Goal: Task Accomplishment & Management: Complete application form

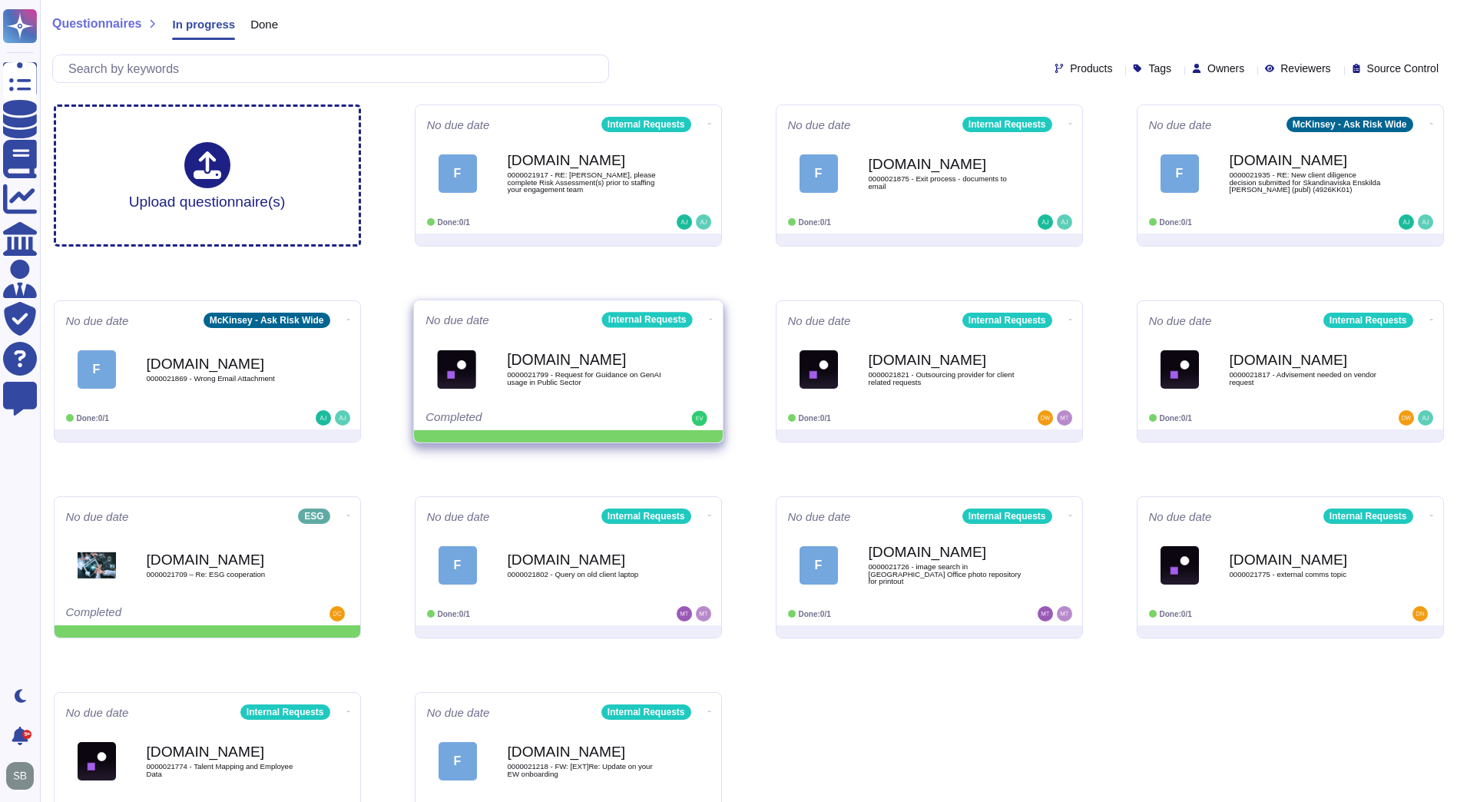
click at [708, 126] on icon at bounding box center [709, 124] width 3 height 4
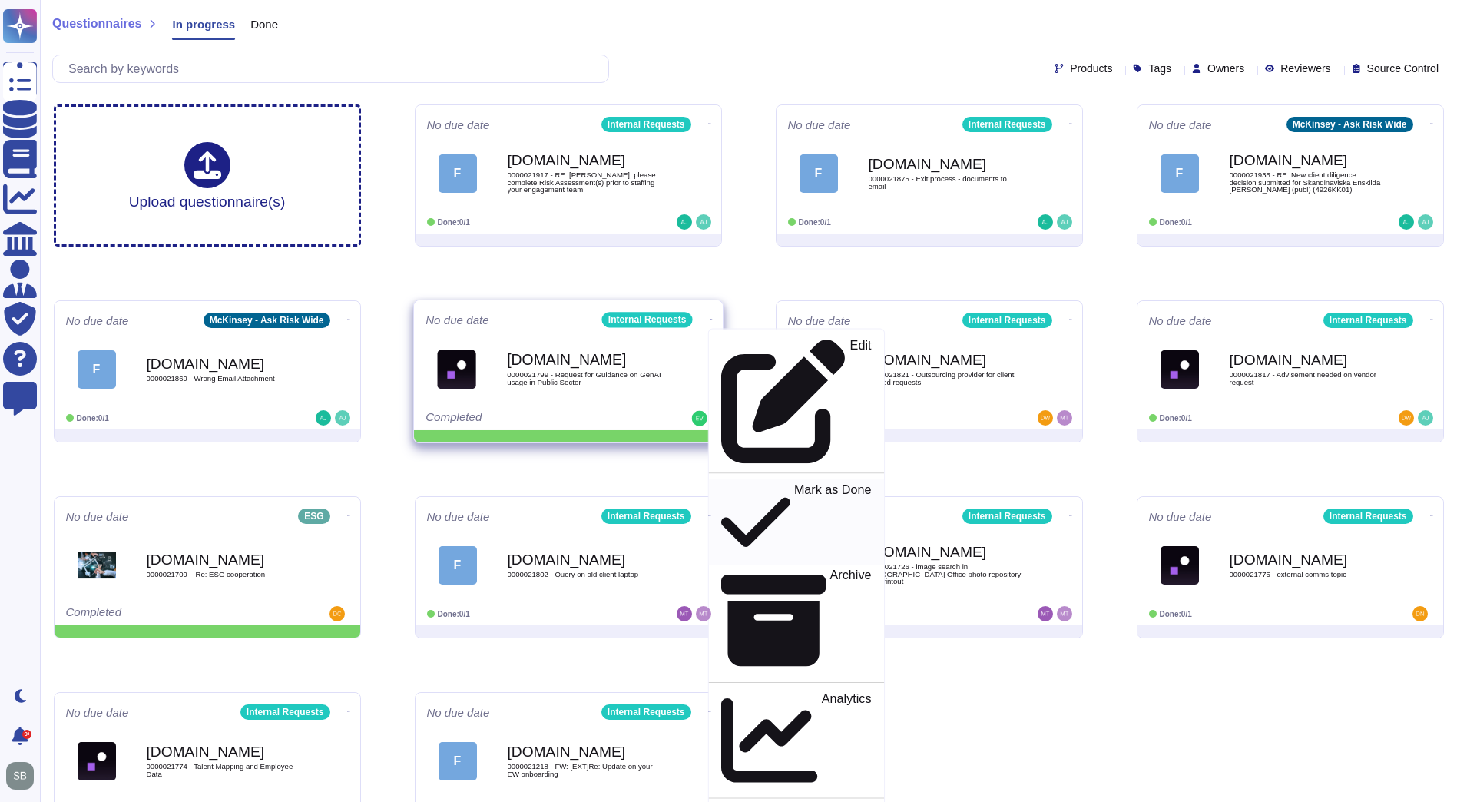
click at [793, 483] on p "Mark as Done" at bounding box center [832, 522] width 78 height 78
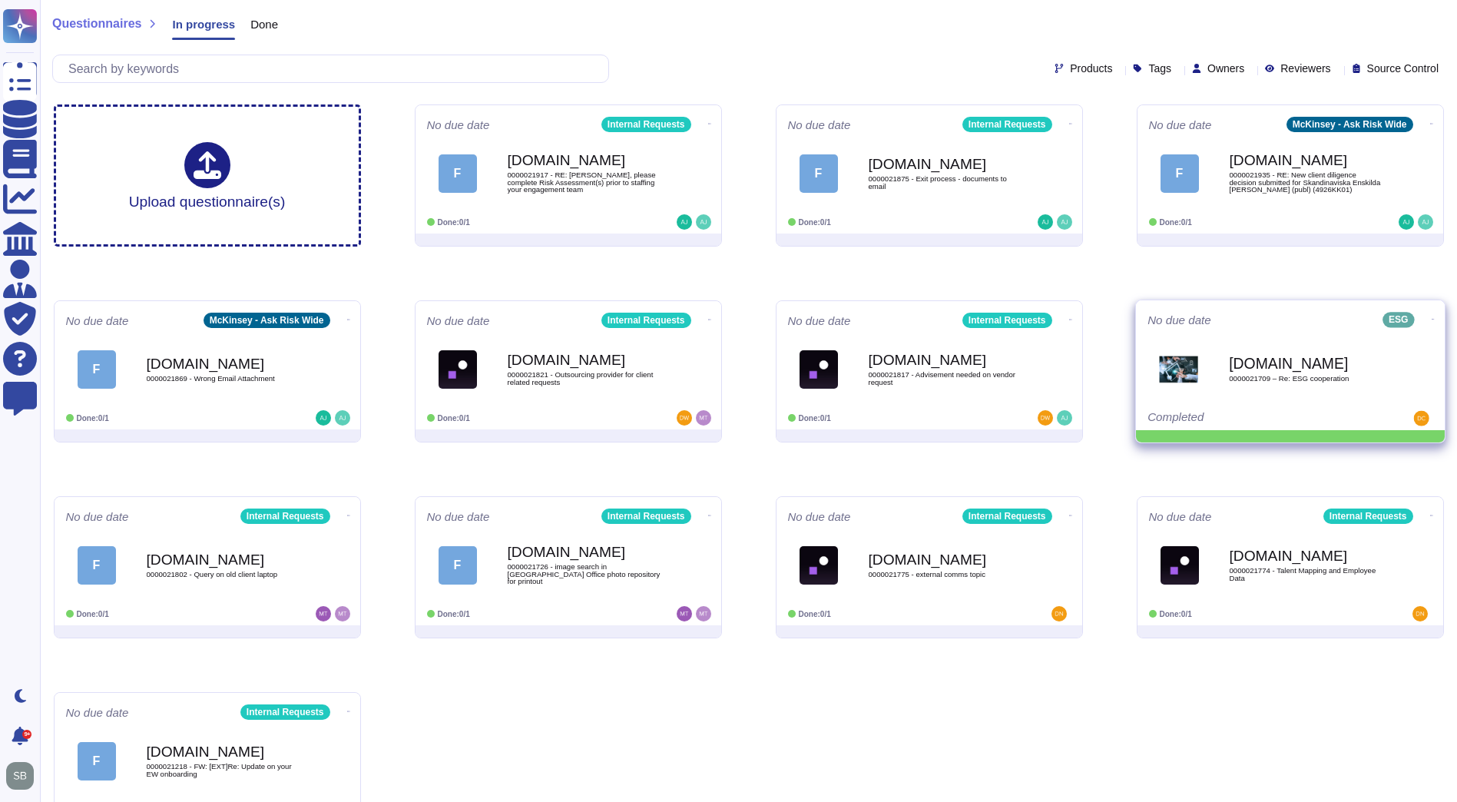
click at [711, 126] on icon at bounding box center [709, 124] width 3 height 4
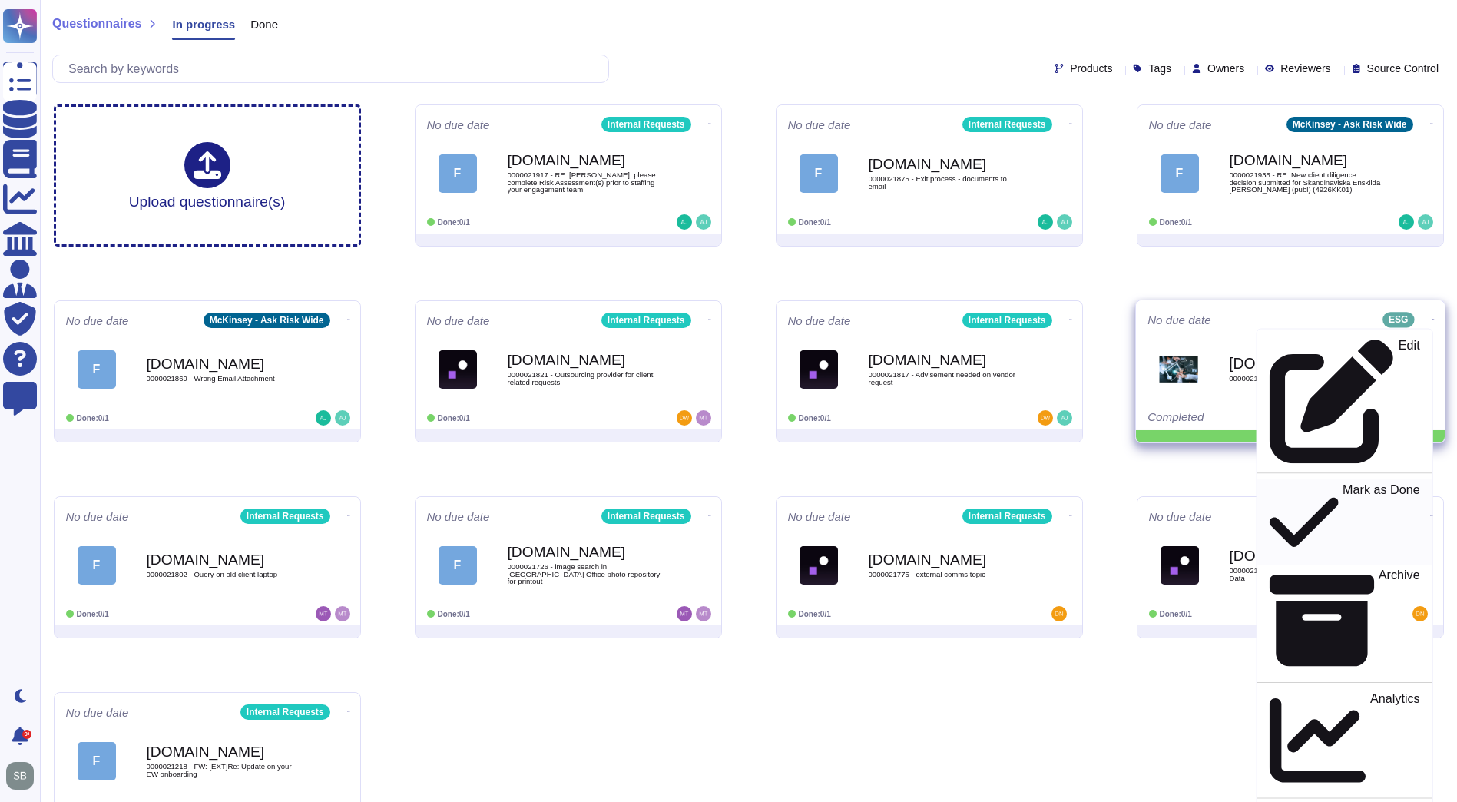
click at [1343, 483] on p "Mark as Done" at bounding box center [1382, 522] width 78 height 78
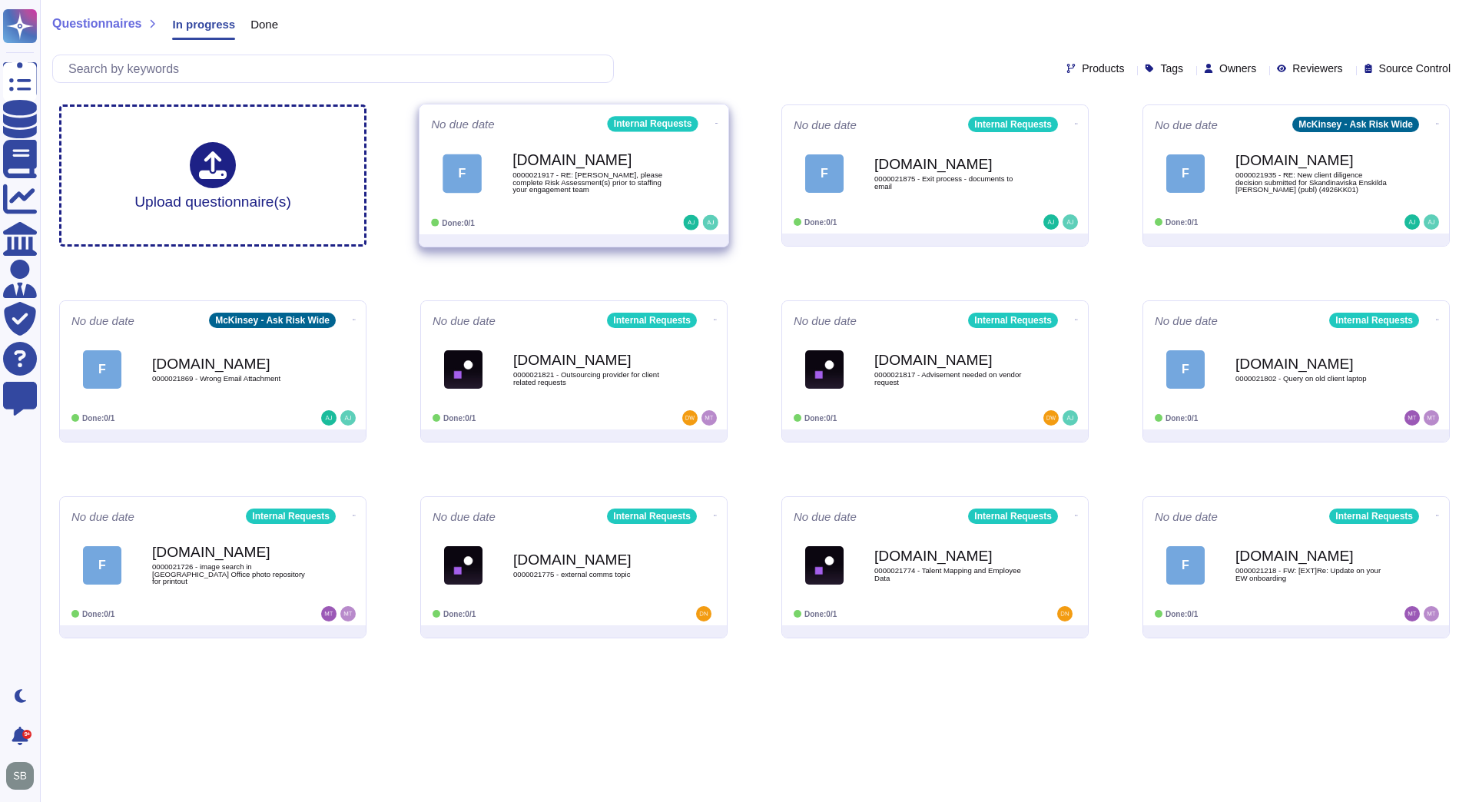
click at [588, 210] on div "F [DOMAIN_NAME] 0000021917 - RE: [PERSON_NAME], please complete Risk Assessment…" at bounding box center [574, 173] width 286 height 78
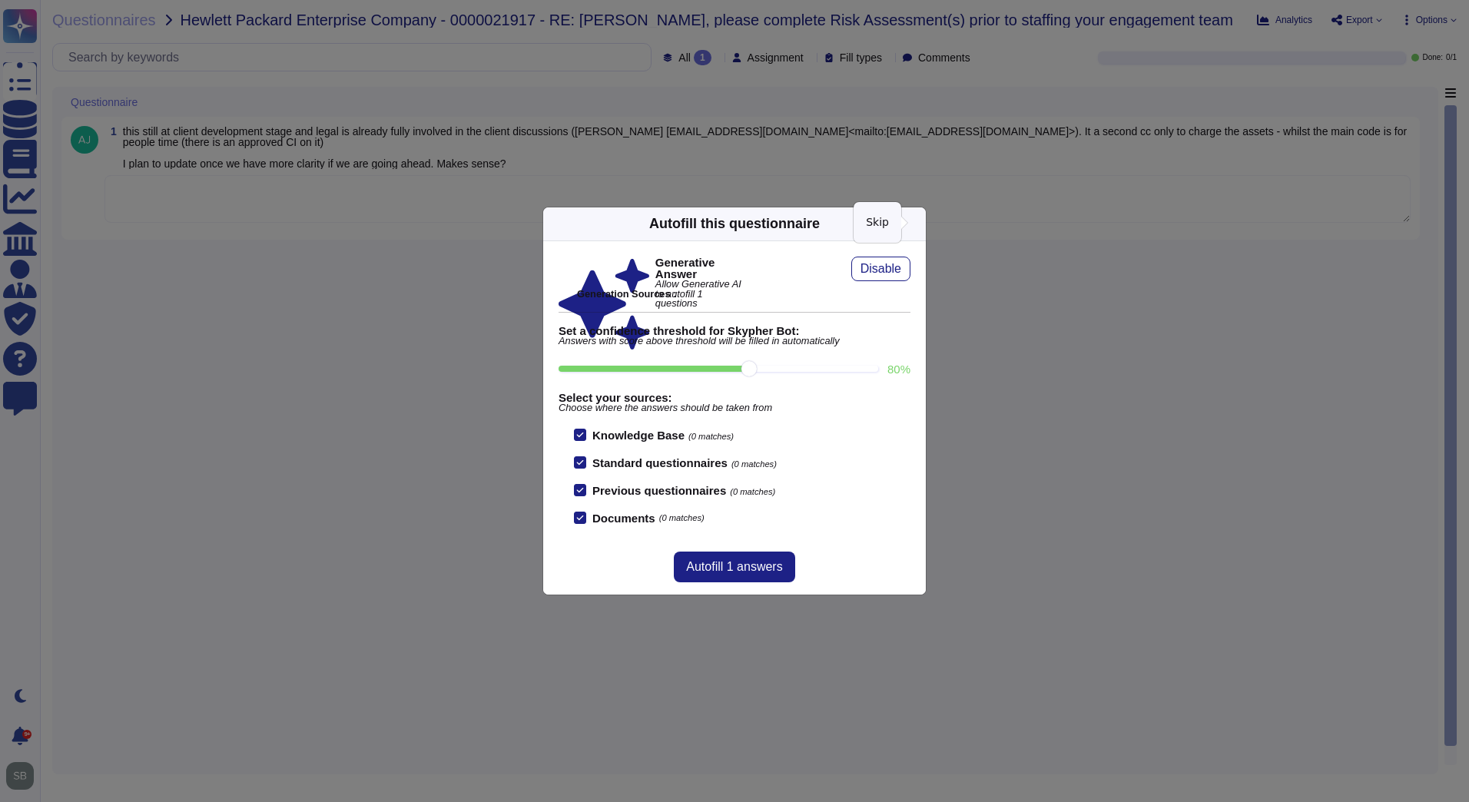
click at [916, 224] on icon at bounding box center [916, 224] width 0 height 0
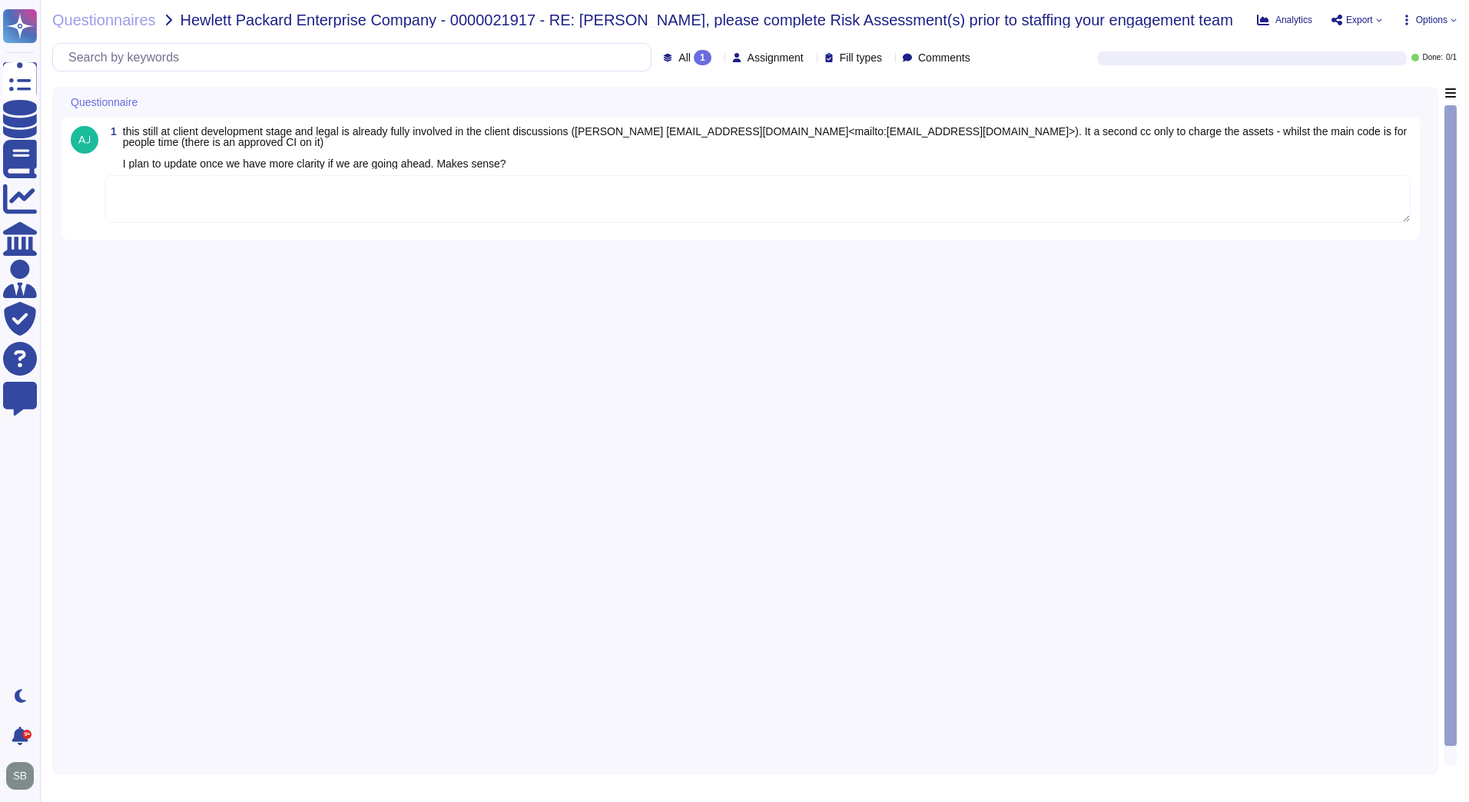
click at [333, 201] on textarea at bounding box center [757, 199] width 1306 height 48
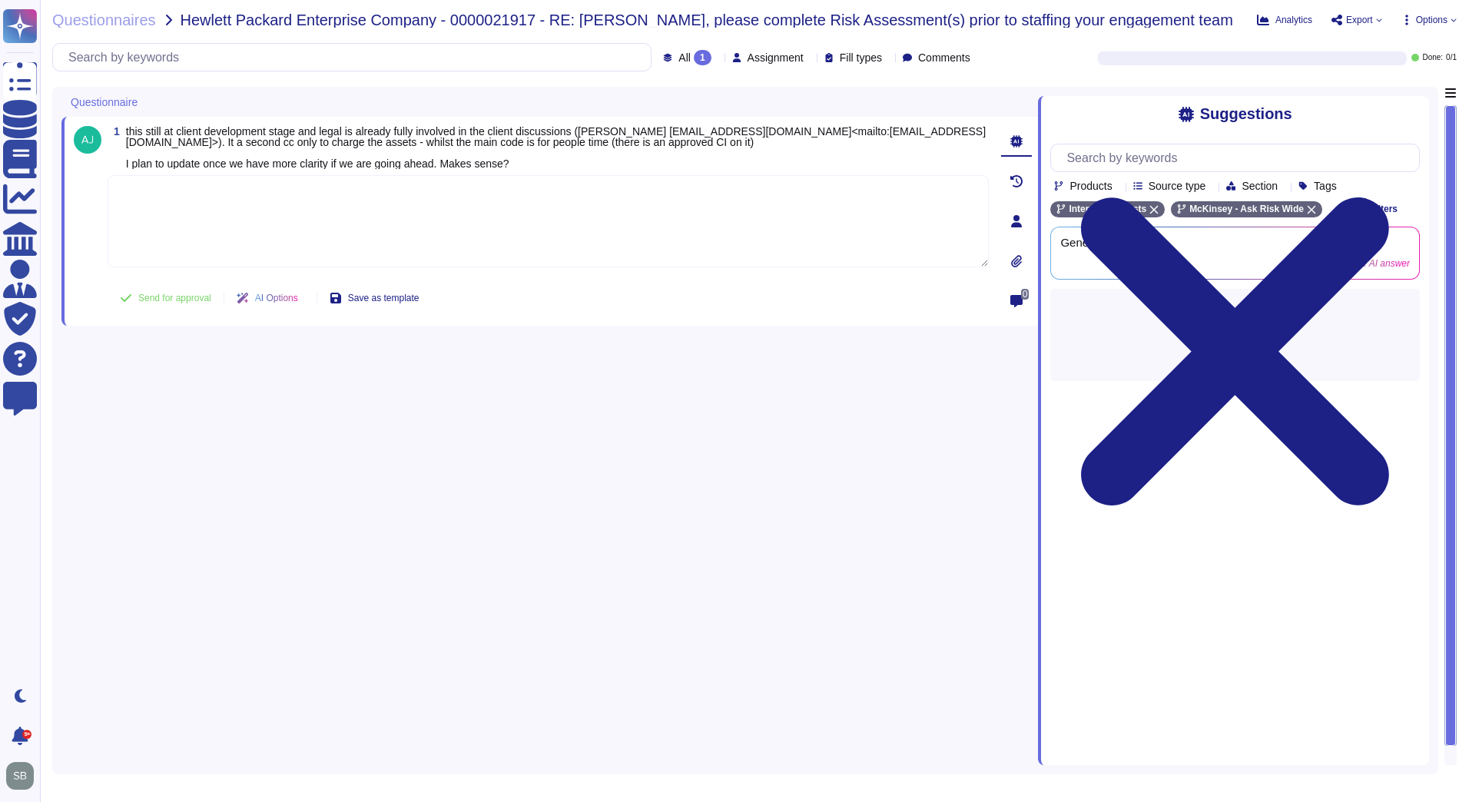
paste textarea "We are looping in @[PERSON_NAME] & @Kseniia Hryshyna from client service risk t…"
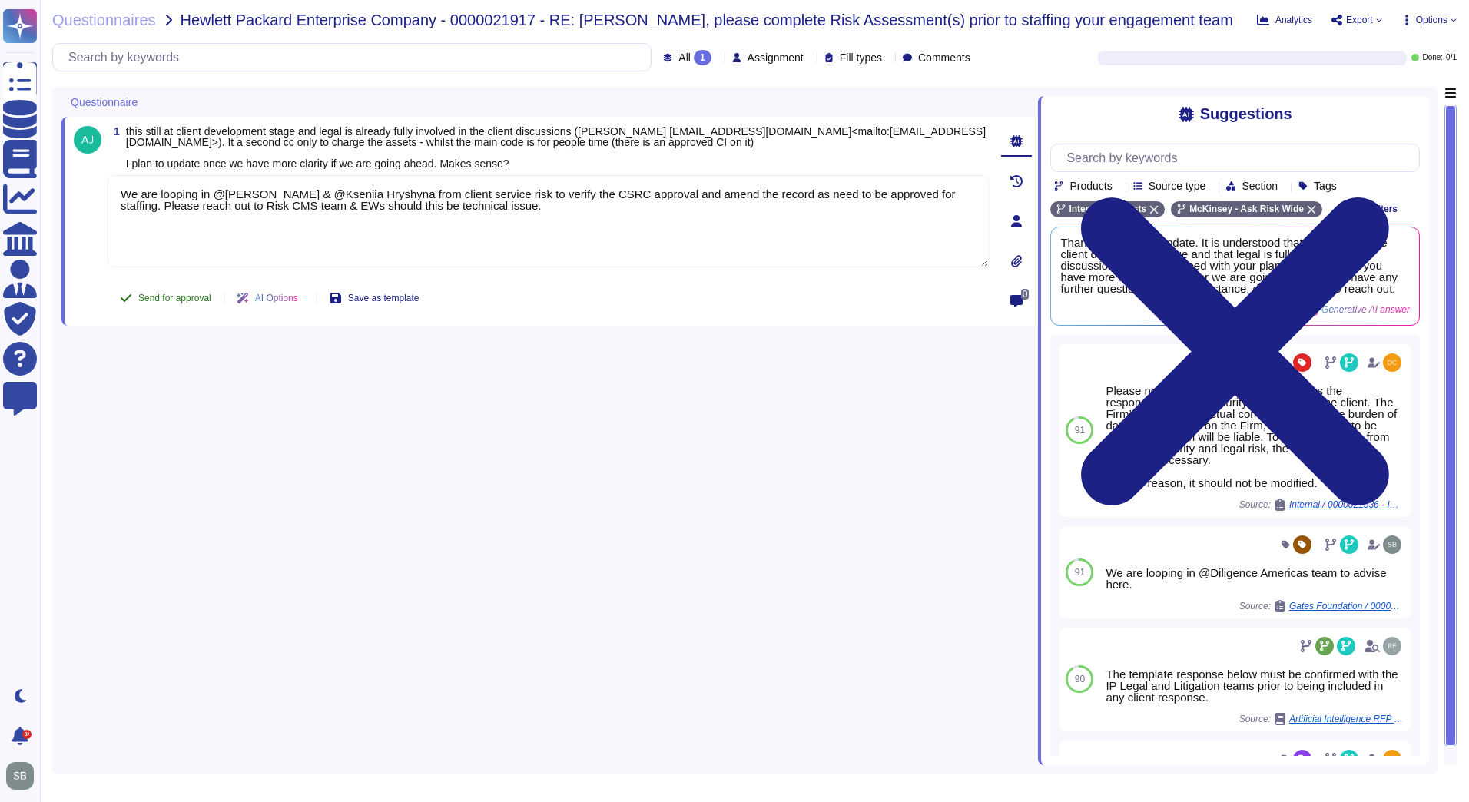
type textarea "We are looping in @[PERSON_NAME] & @Kseniia Hryshyna from client service risk t…"
click at [183, 303] on span "Send for approval" at bounding box center [174, 297] width 73 height 9
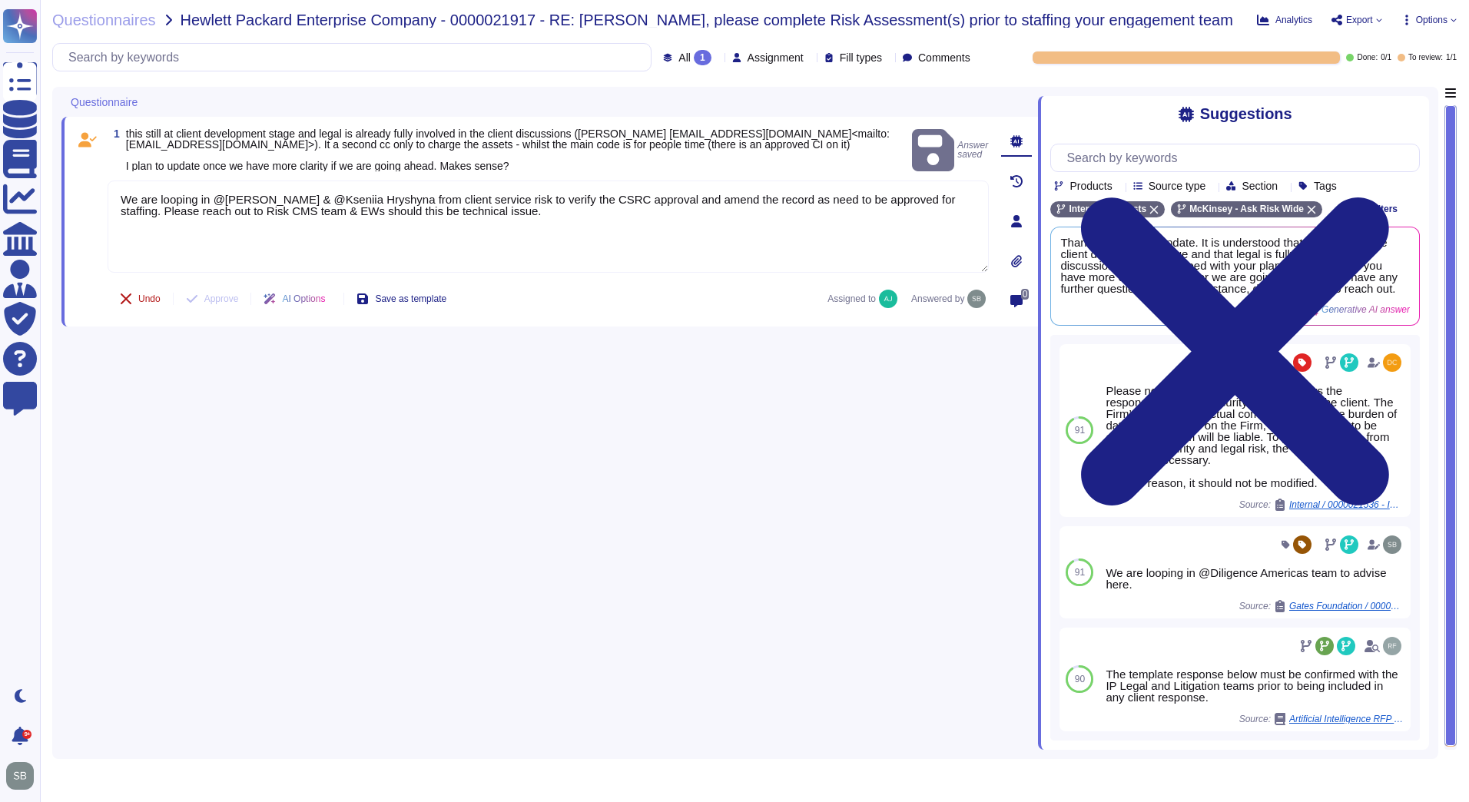
click at [146, 303] on span "Undo" at bounding box center [149, 298] width 22 height 9
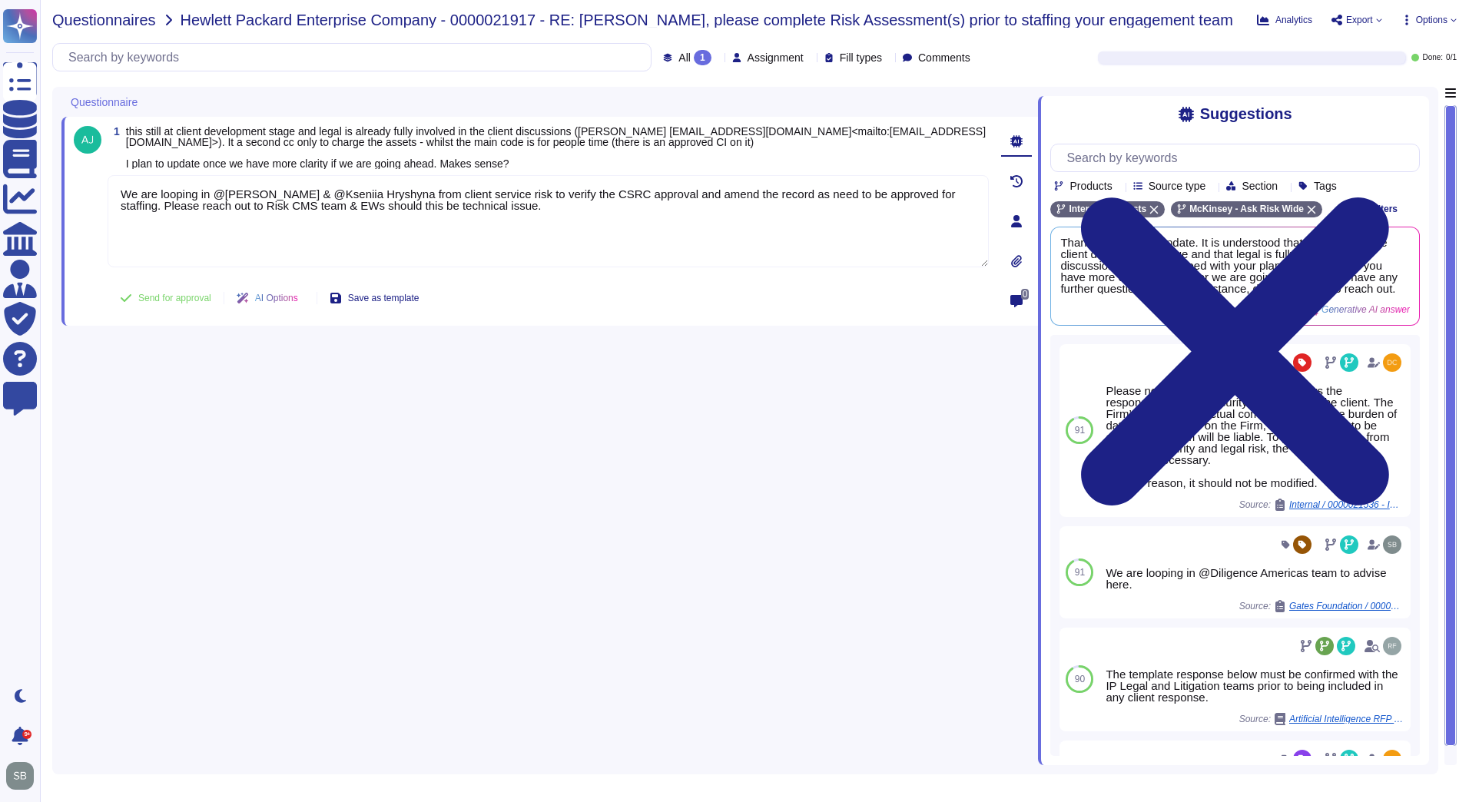
click at [108, 19] on span "Questionnaires" at bounding box center [104, 19] width 104 height 15
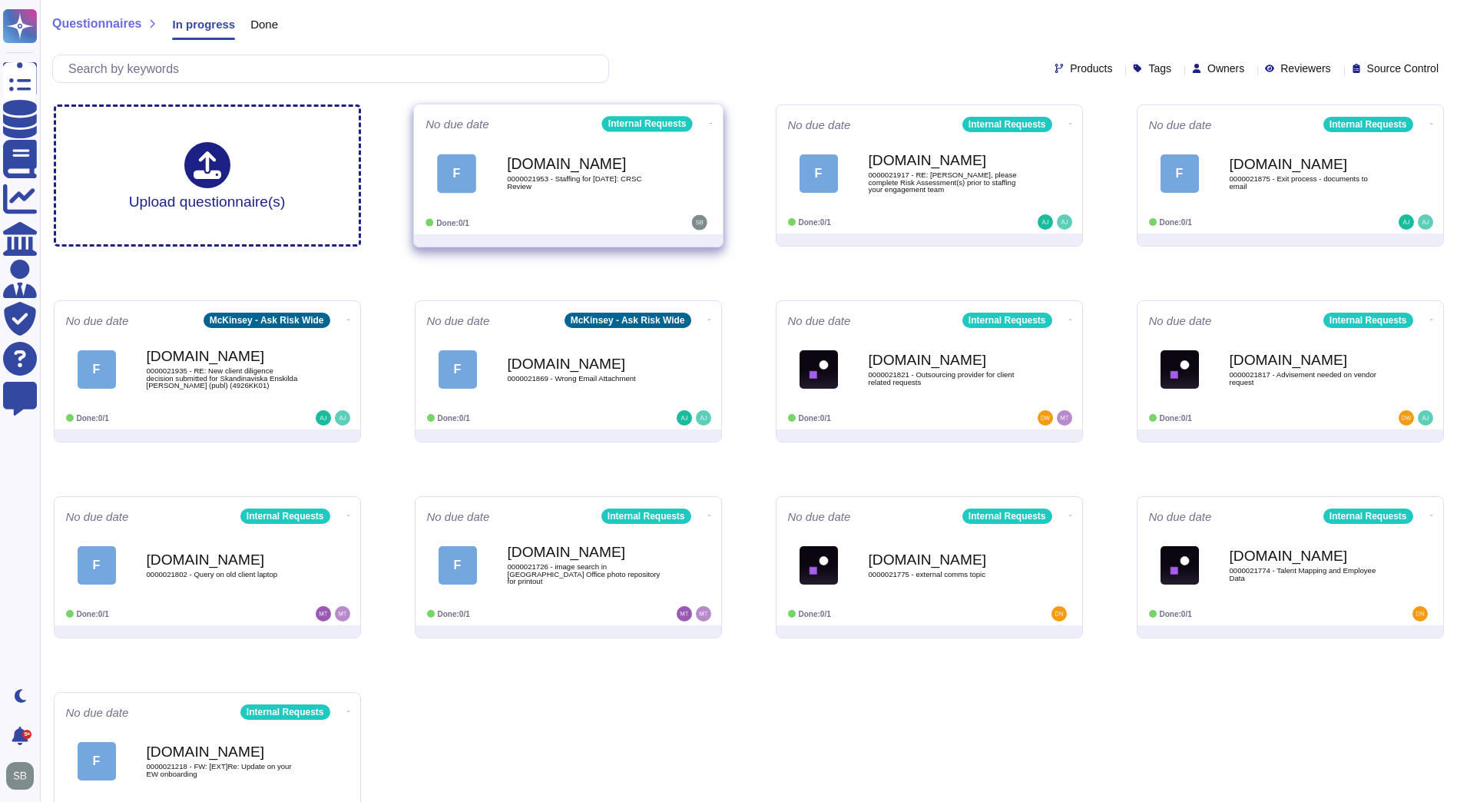
click at [627, 164] on b "[DOMAIN_NAME]" at bounding box center [584, 164] width 155 height 15
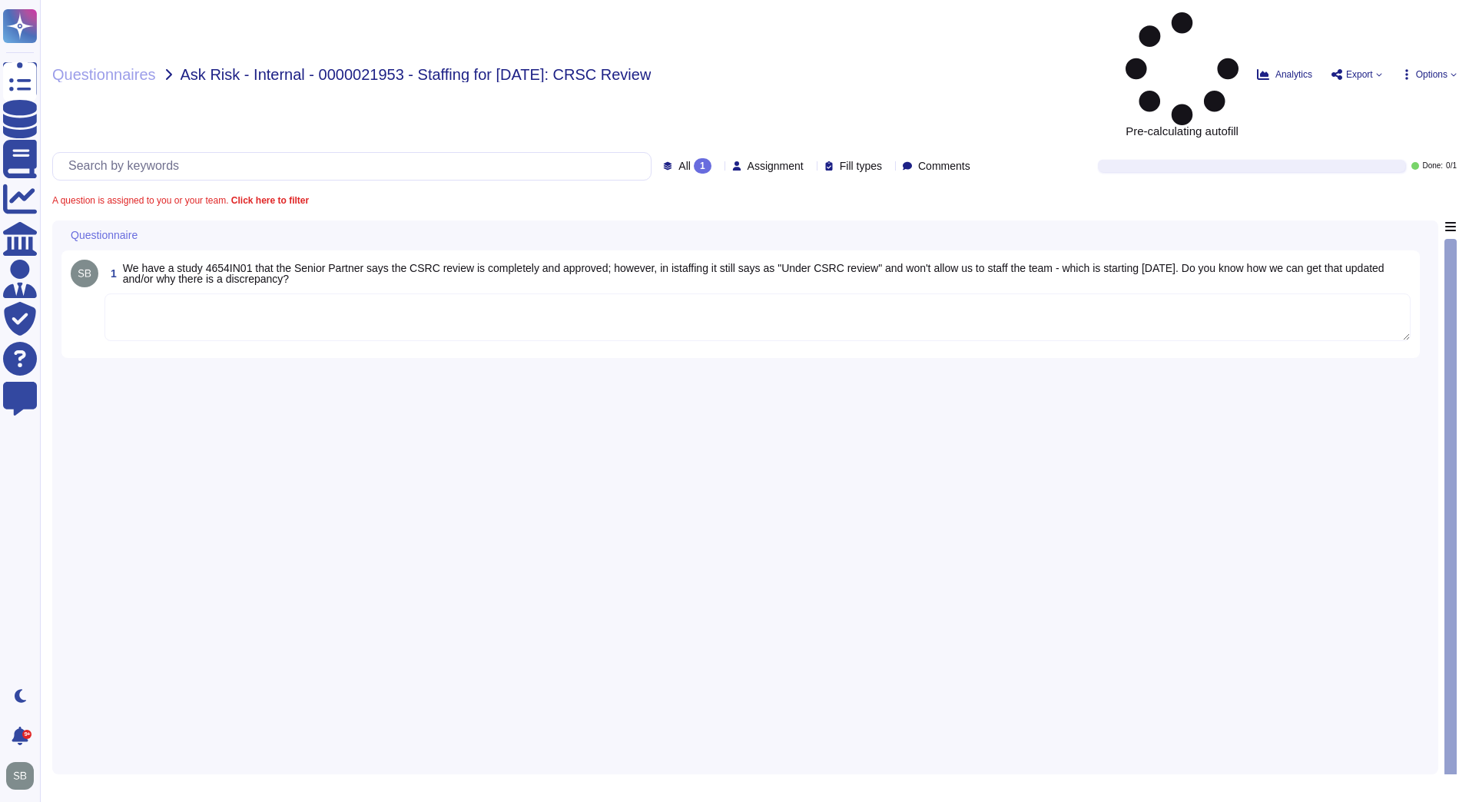
click at [260, 293] on textarea at bounding box center [757, 317] width 1306 height 48
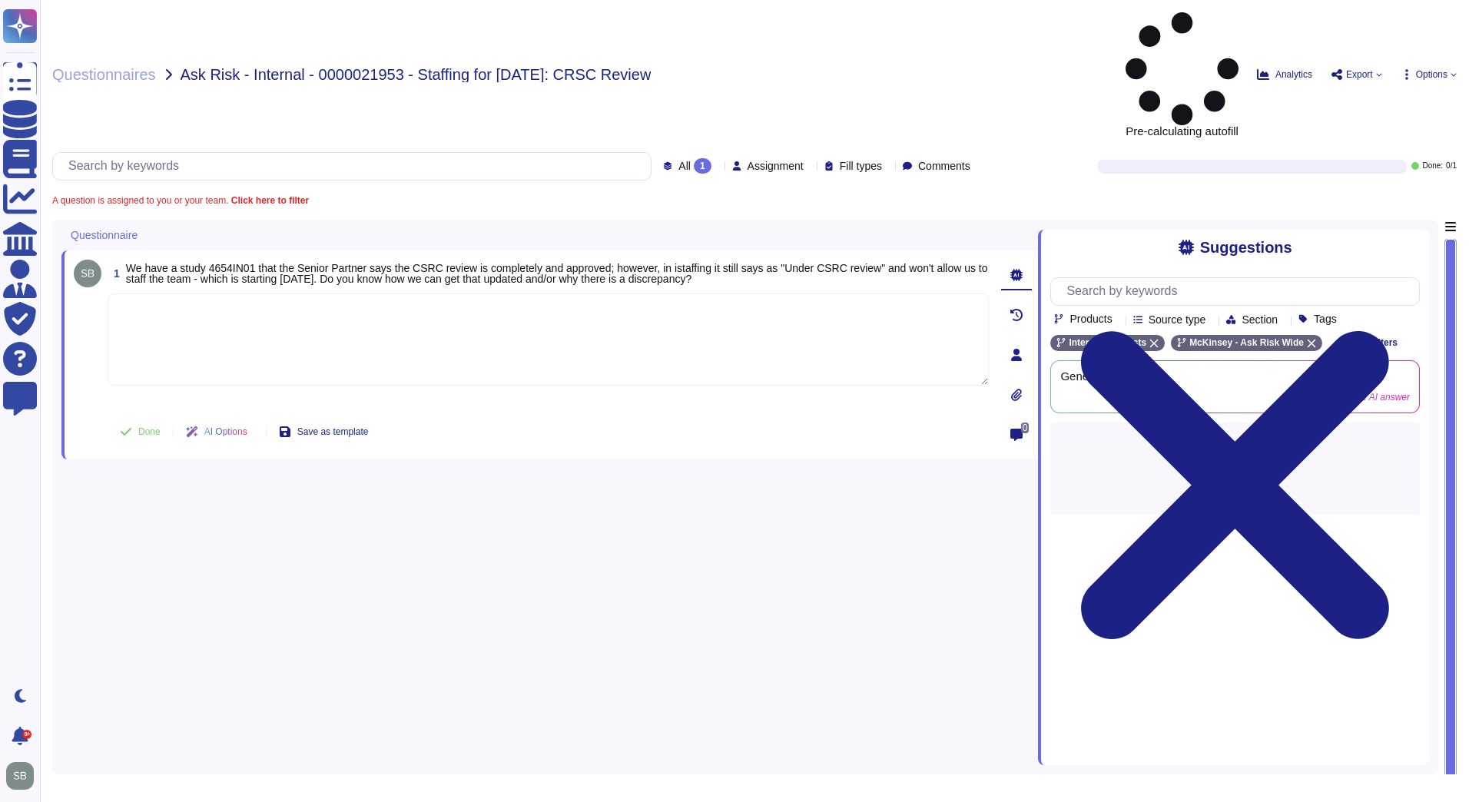
paste textarea "We are looping in @[PERSON_NAME] & @Kseniia Hryshyna from client service risk t…"
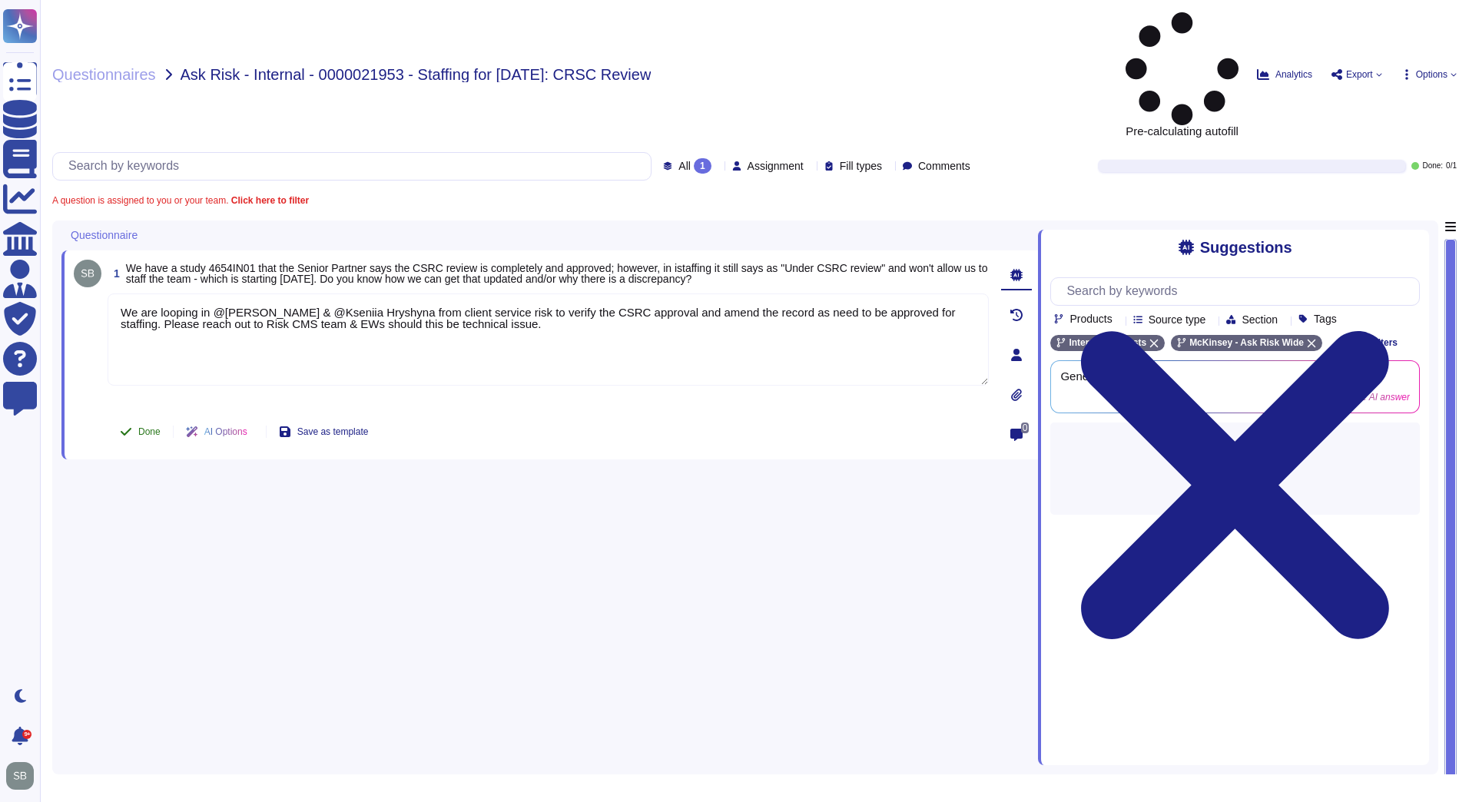
type textarea "We are looping in @[PERSON_NAME] & @Kseniia Hryshyna from client service risk t…"
click at [145, 427] on span "Done" at bounding box center [149, 431] width 22 height 9
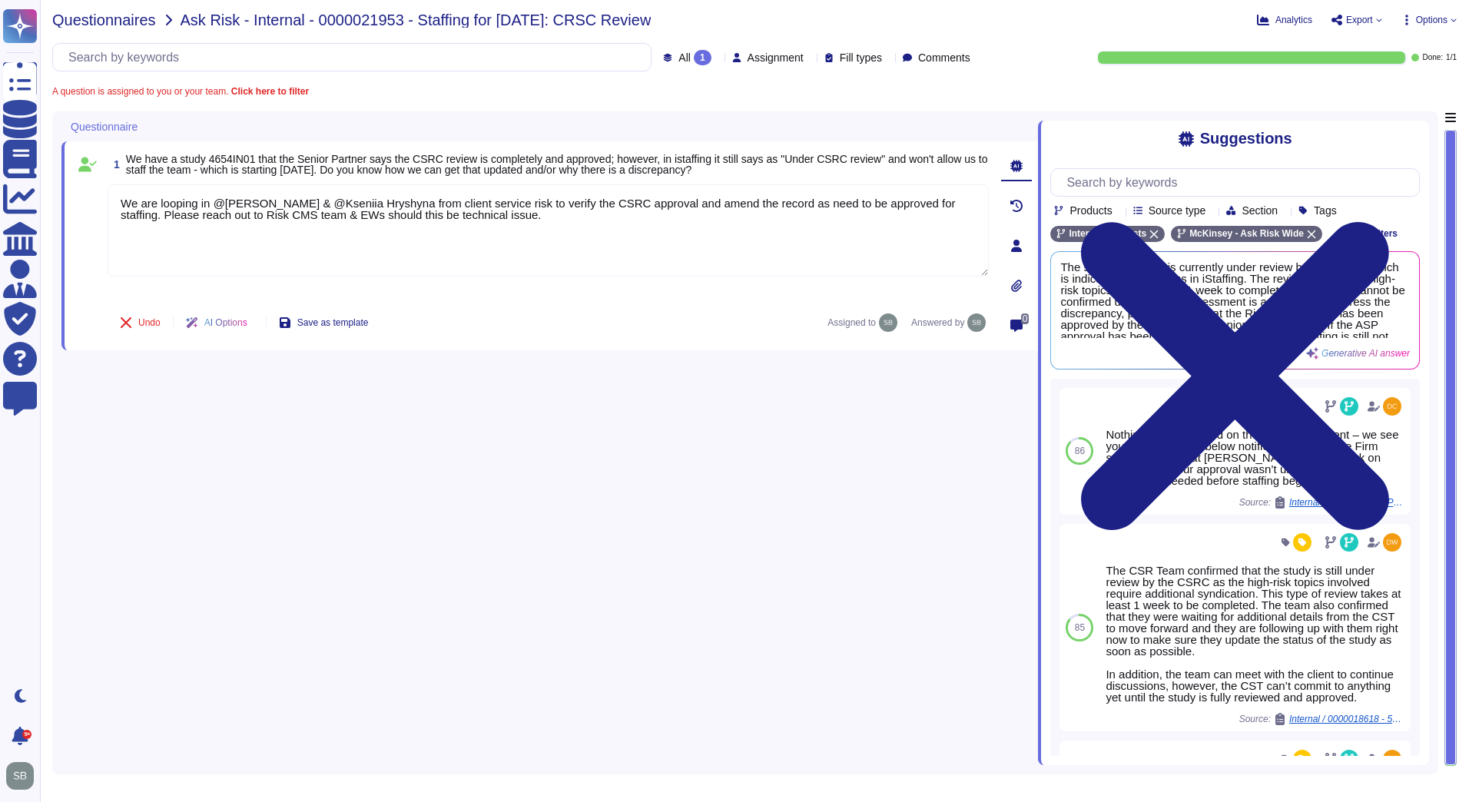
click at [101, 22] on span "Questionnaires" at bounding box center [104, 19] width 104 height 15
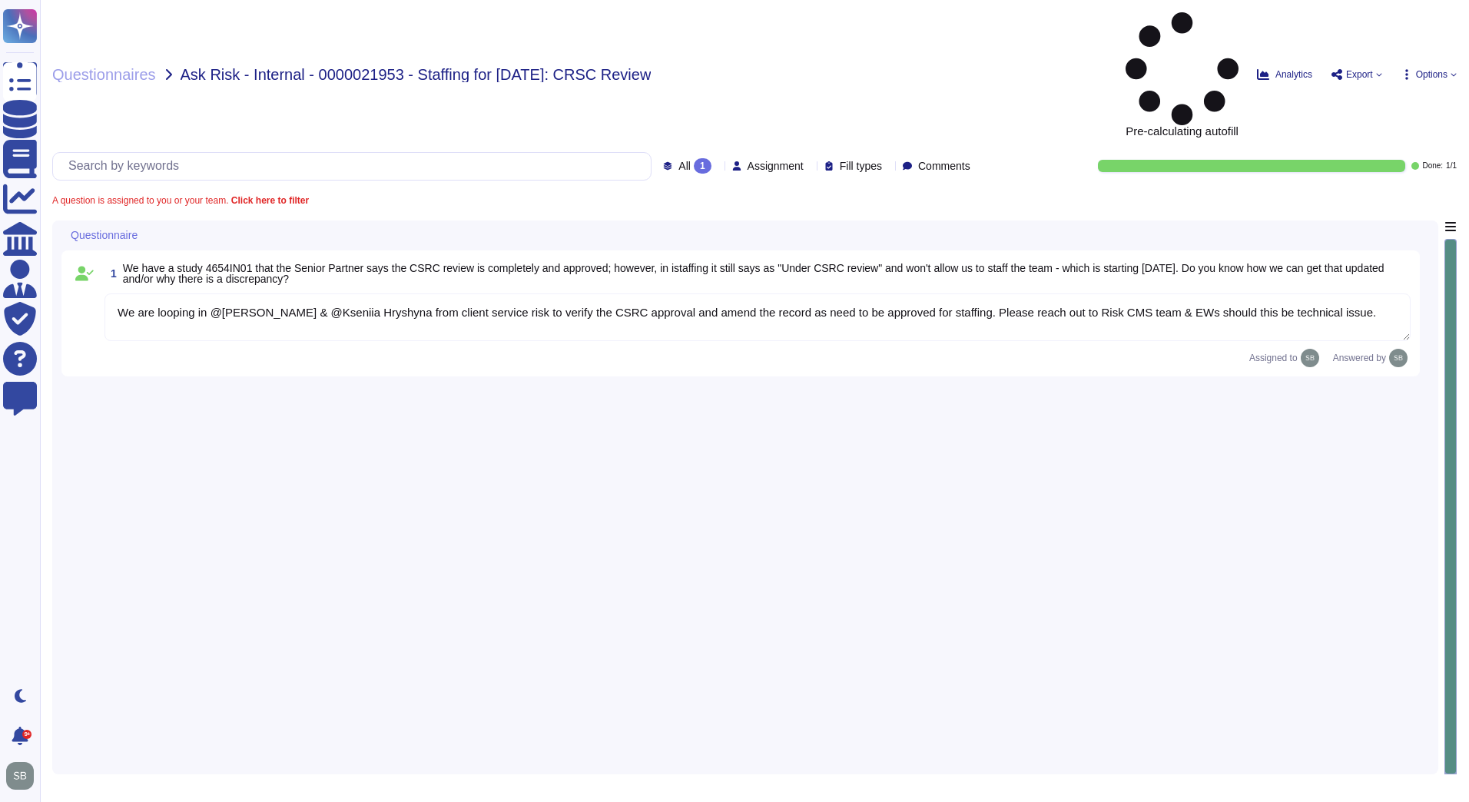
type textarea "We are looping in @[PERSON_NAME] & @Kseniia Hryshyna from client service risk t…"
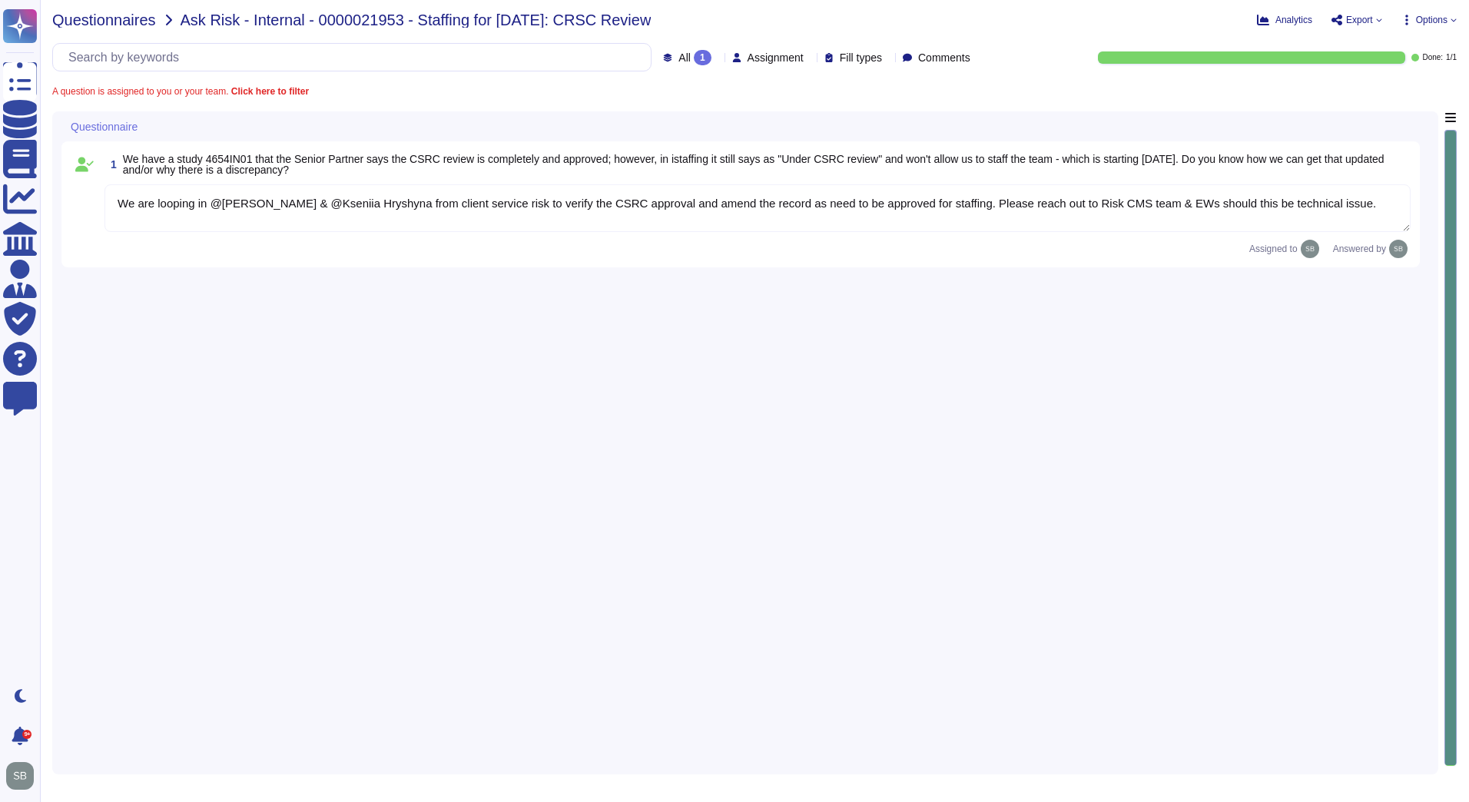
click at [126, 24] on span "Questionnaires" at bounding box center [104, 19] width 104 height 15
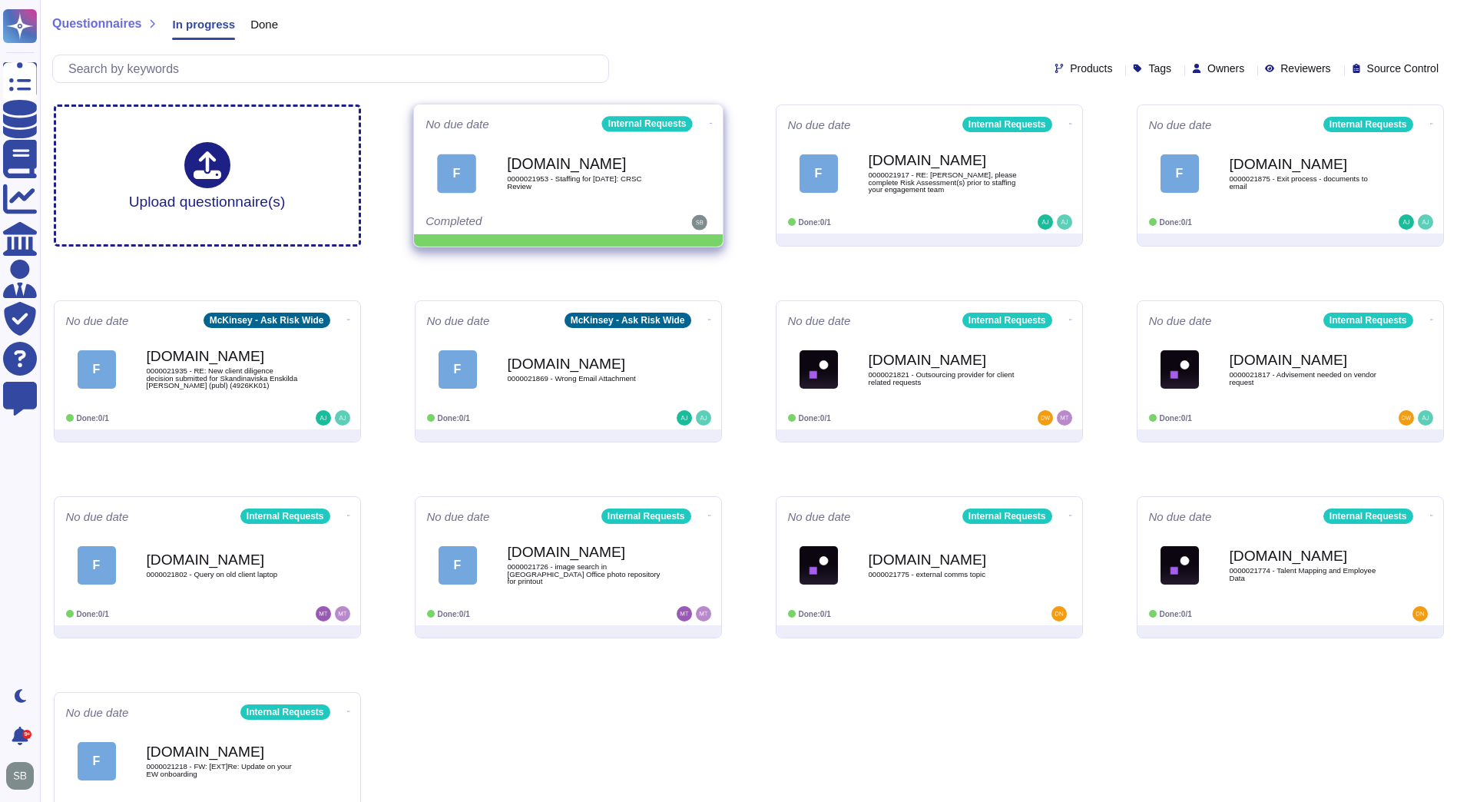
click at [709, 123] on icon at bounding box center [710, 123] width 3 height 1
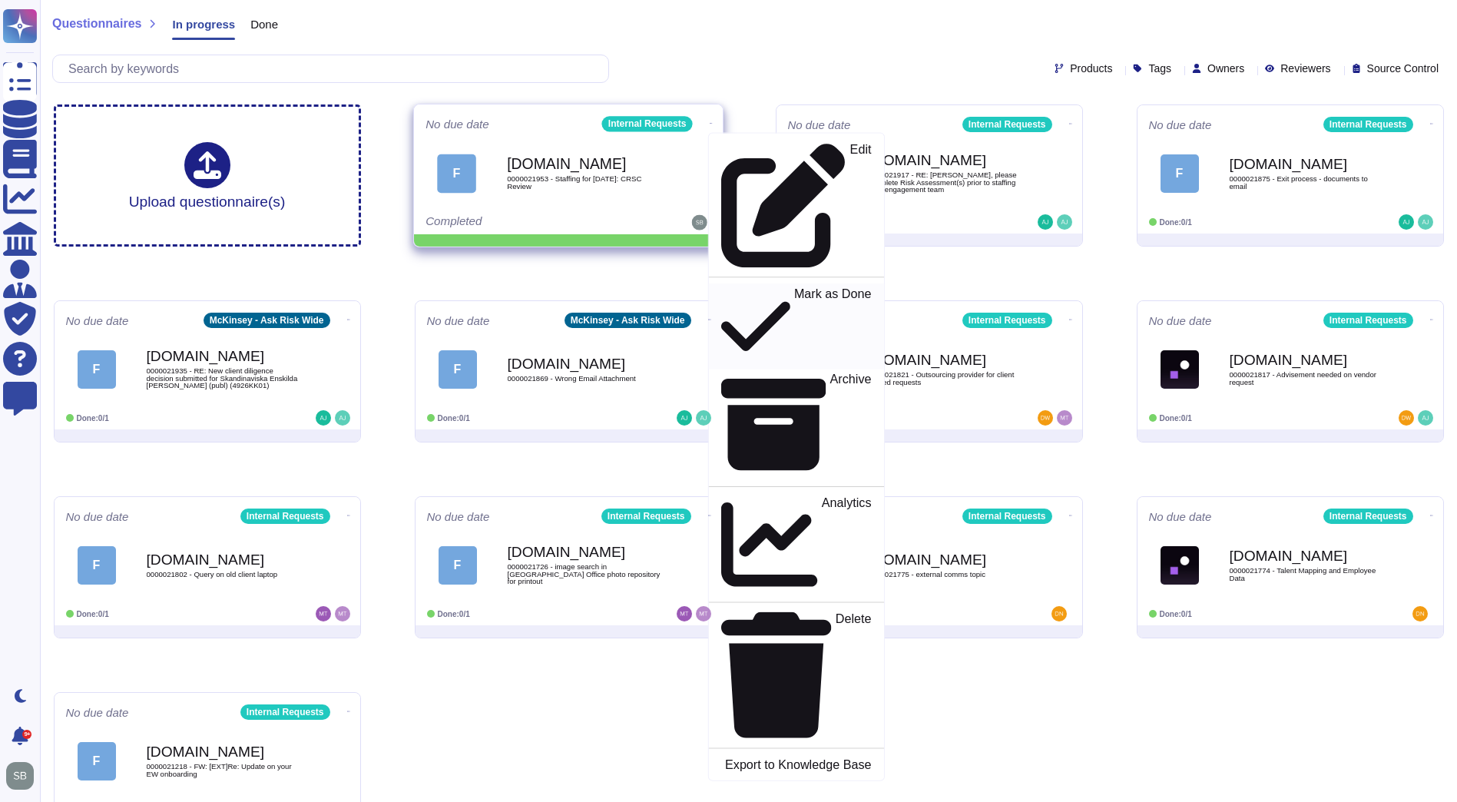
click at [793, 287] on p "Mark as Done" at bounding box center [832, 326] width 78 height 78
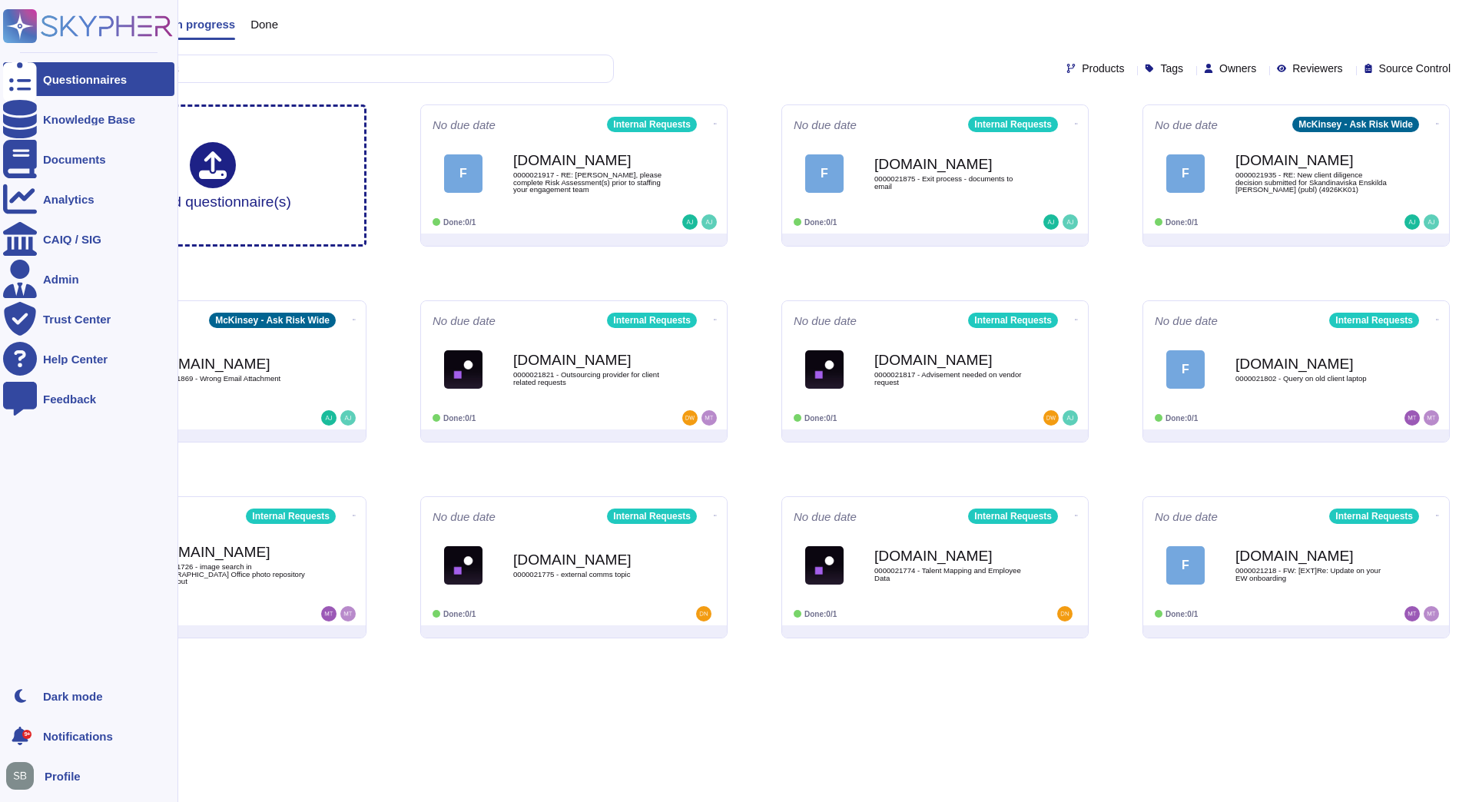
click at [35, 73] on div at bounding box center [20, 79] width 34 height 34
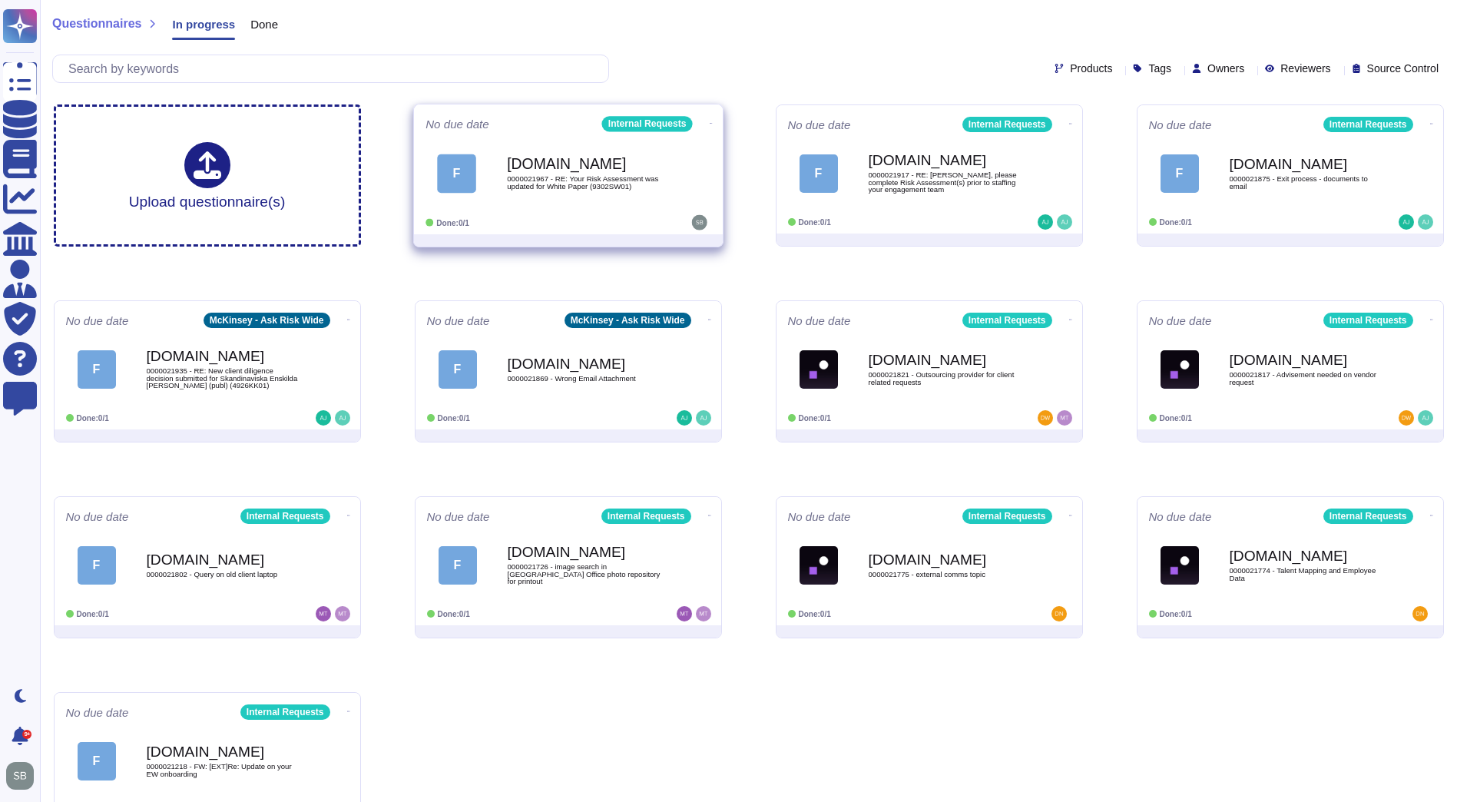
click at [551, 194] on div "[DOMAIN_NAME] 0000021967 - RE: Your Risk Assessment was updated for White Paper…" at bounding box center [584, 173] width 155 height 62
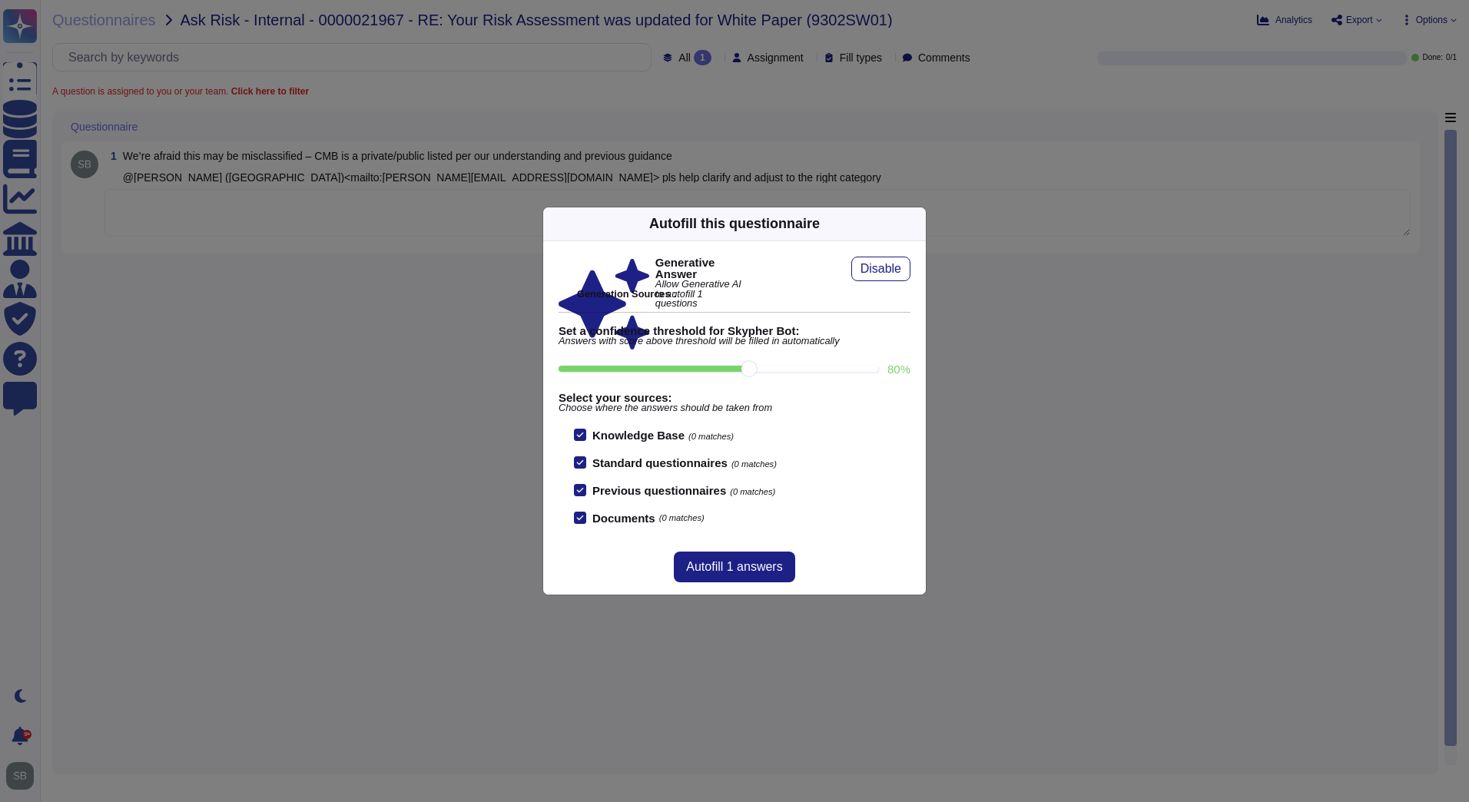
drag, startPoint x: 914, startPoint y: 223, endPoint x: 787, endPoint y: 260, distance: 132.7
click at [916, 224] on icon at bounding box center [916, 224] width 0 height 0
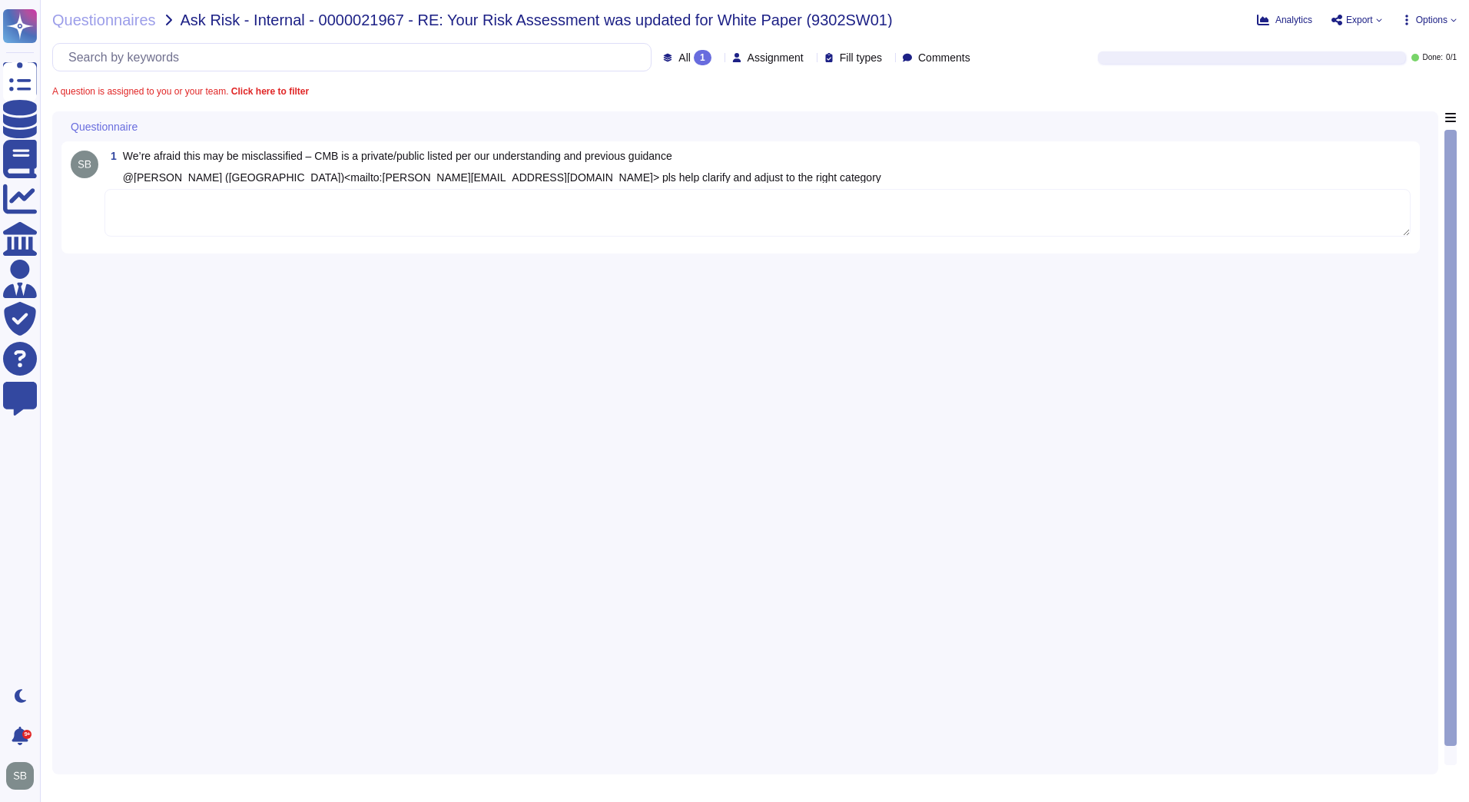
click at [522, 205] on textarea at bounding box center [757, 213] width 1306 height 48
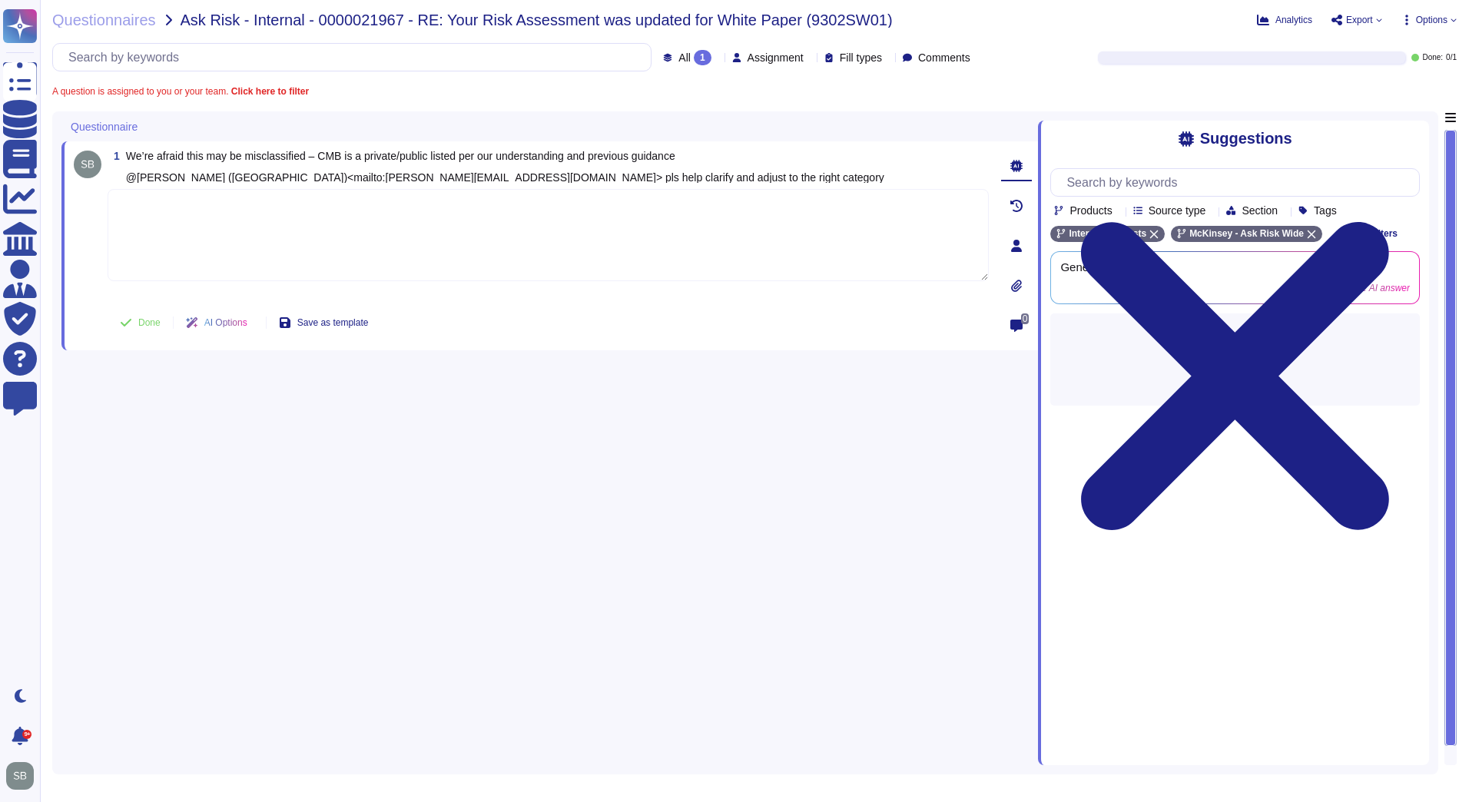
paste textarea "We are connecting you with @Engage & EWs team, review the below query and amend…"
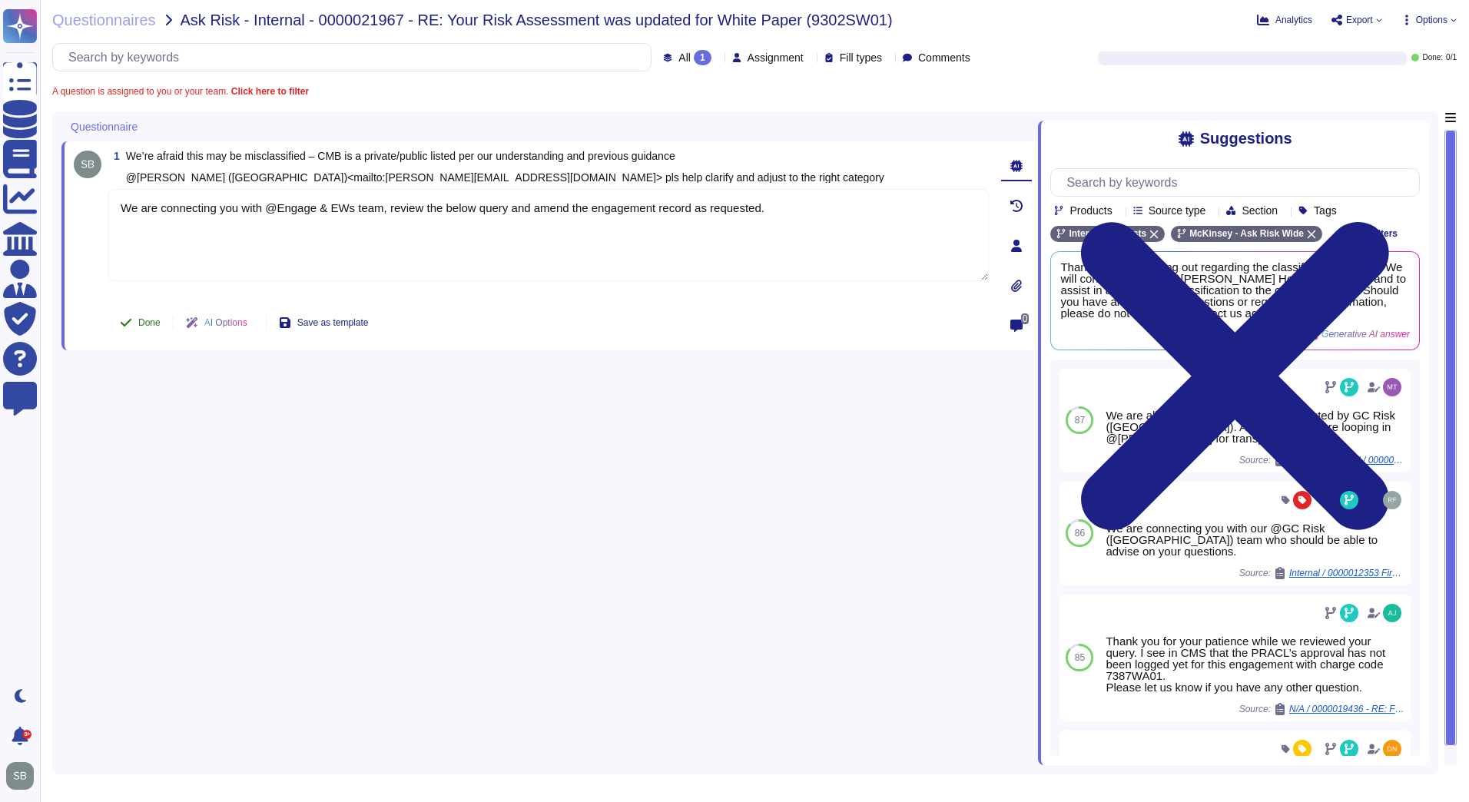
type textarea "We are connecting you with @Engage & EWs team, review the below query and amend…"
click at [142, 310] on button "Done" at bounding box center [140, 322] width 65 height 31
click at [115, 27] on span "Questionnaires" at bounding box center [104, 19] width 104 height 15
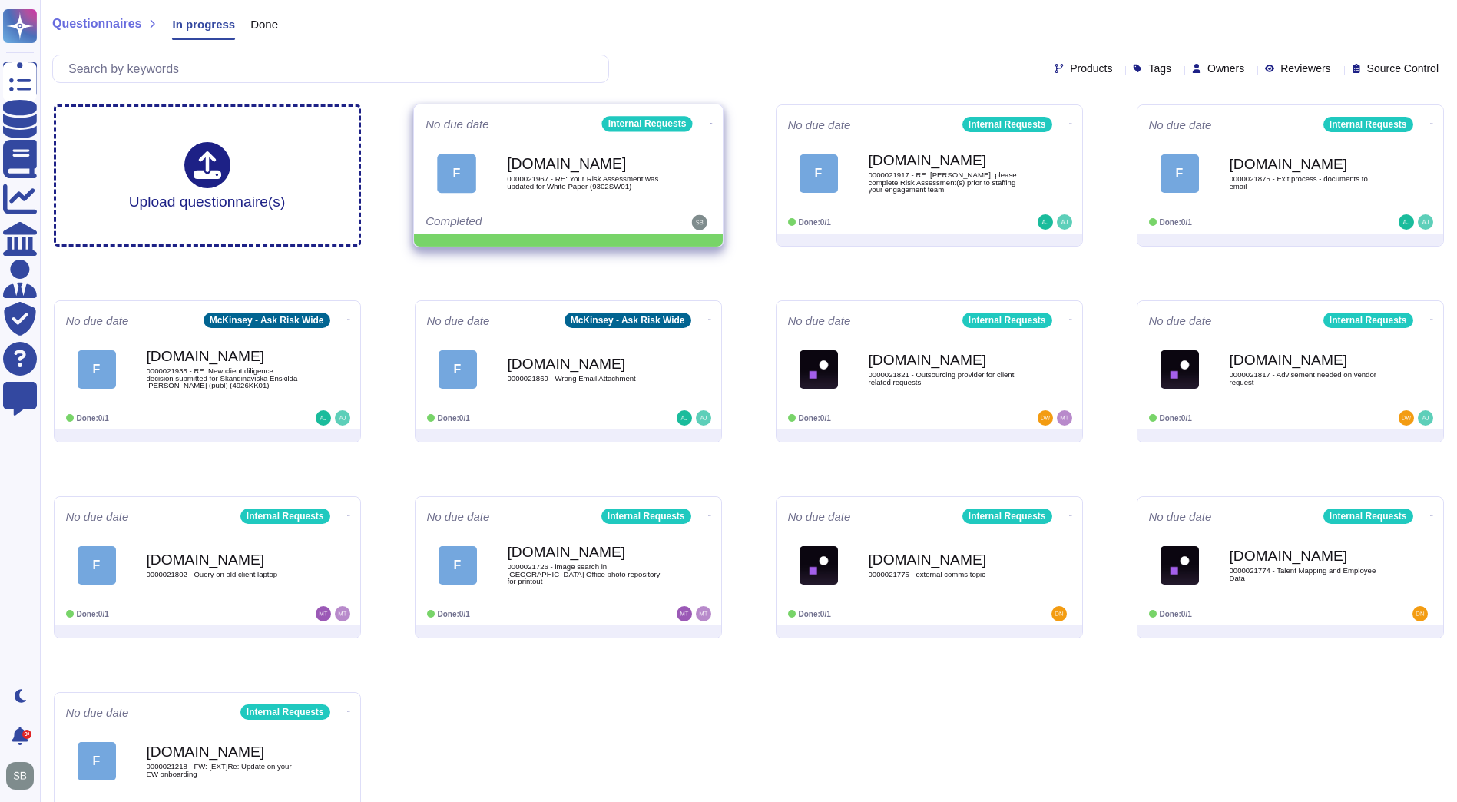
click at [709, 121] on icon at bounding box center [710, 123] width 3 height 4
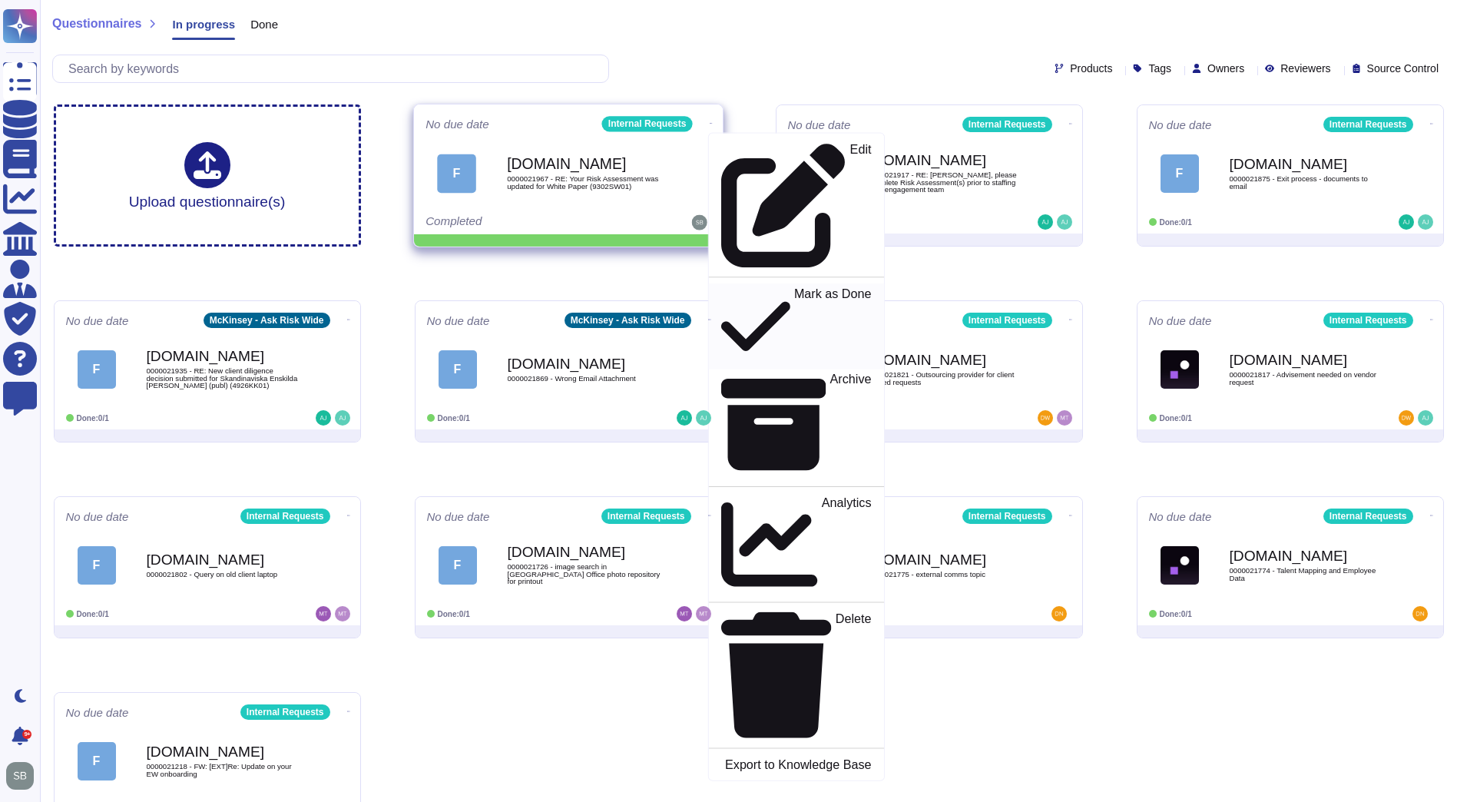
click at [793, 287] on p "Mark as Done" at bounding box center [832, 326] width 78 height 78
